Goal: Navigation & Orientation: Find specific page/section

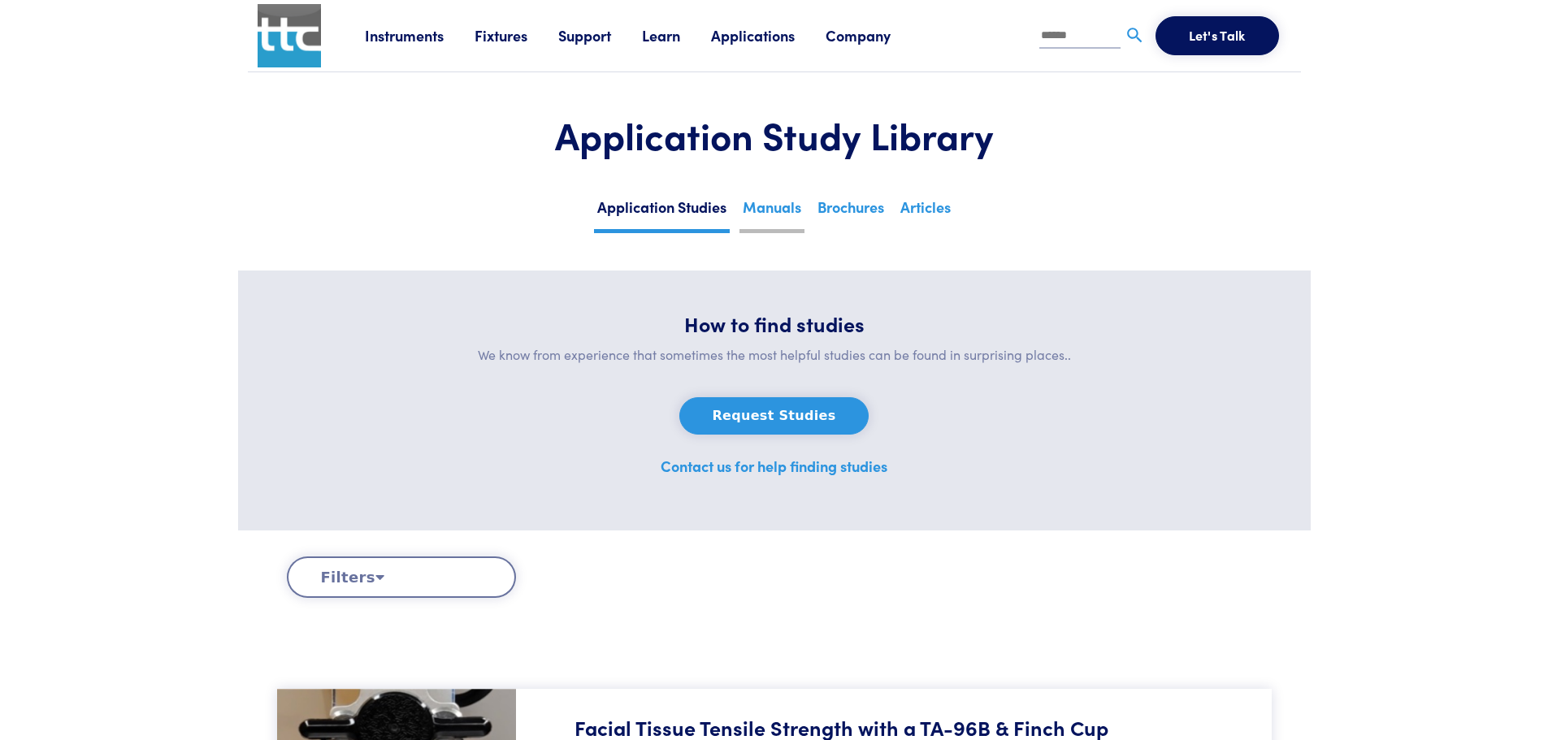
click at [776, 207] on link "Manuals" at bounding box center [771, 213] width 65 height 40
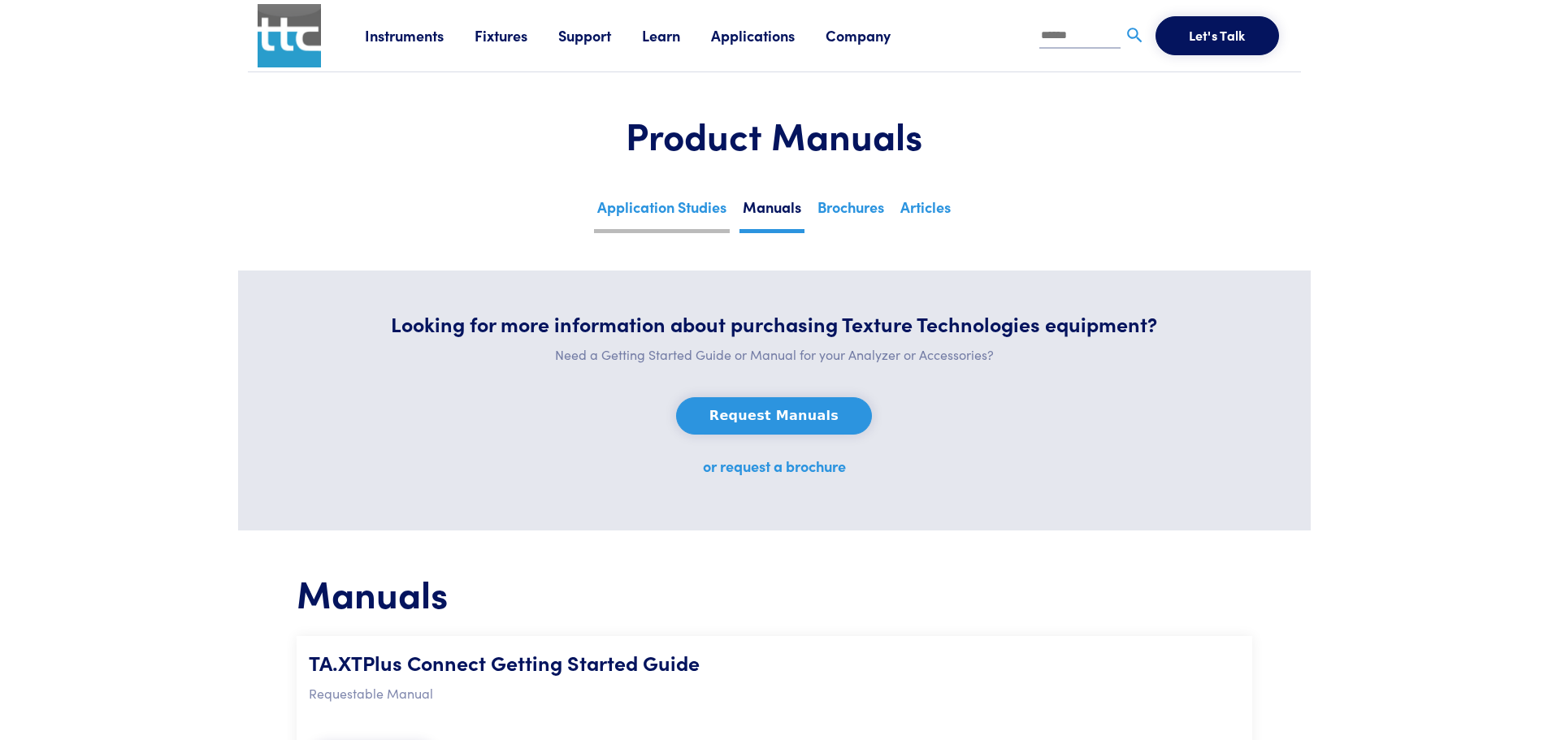
click at [665, 212] on link "Application Studies" at bounding box center [662, 213] width 136 height 40
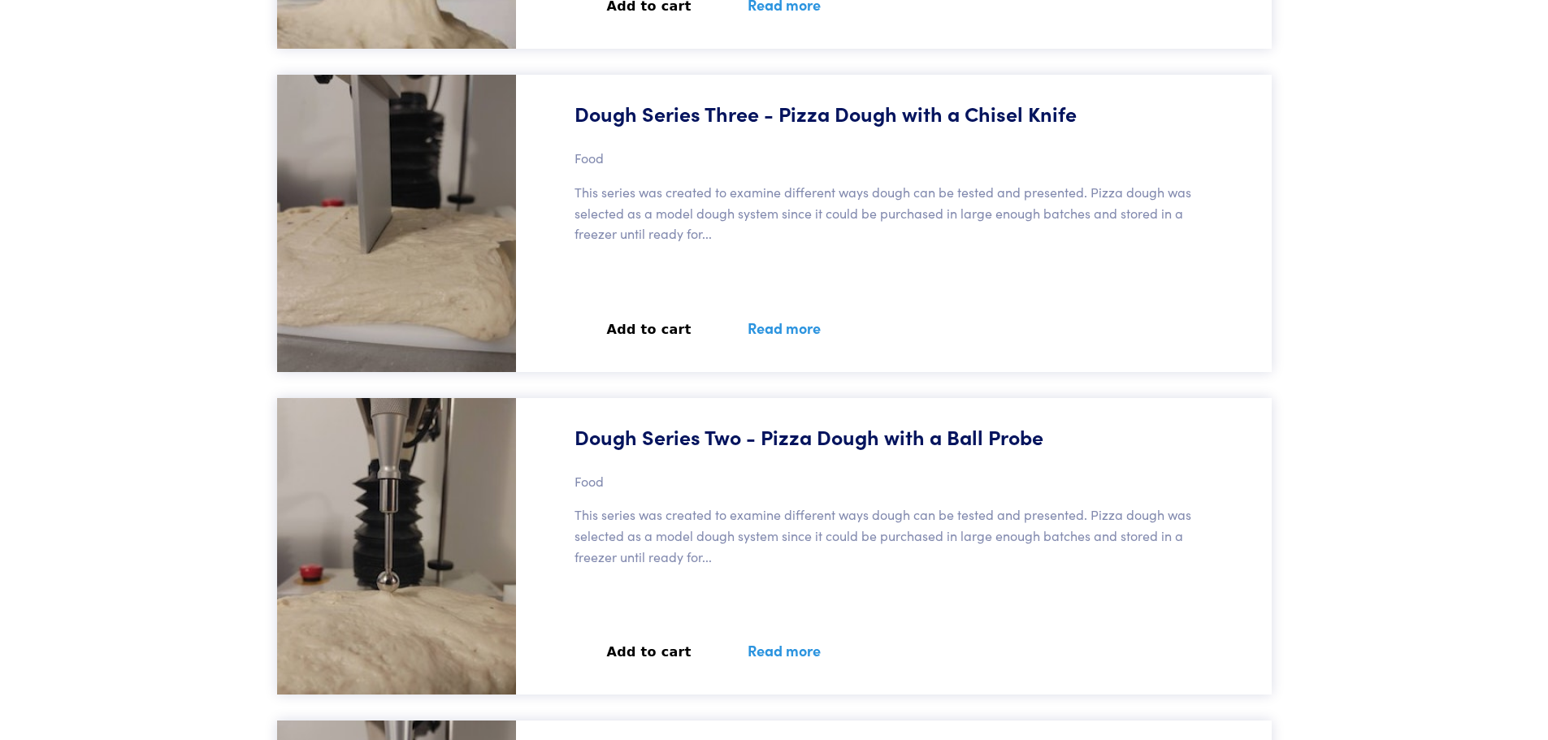
scroll to position [12836, 0]
